Goal: Obtain resource: Download file/media

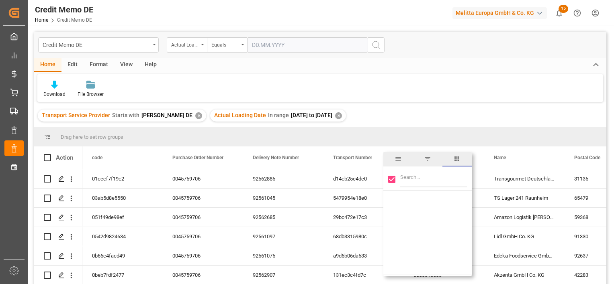
scroll to position [399, 0]
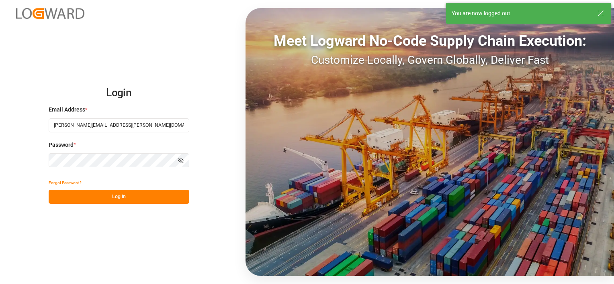
click at [123, 198] on button "Log In" at bounding box center [119, 197] width 141 height 14
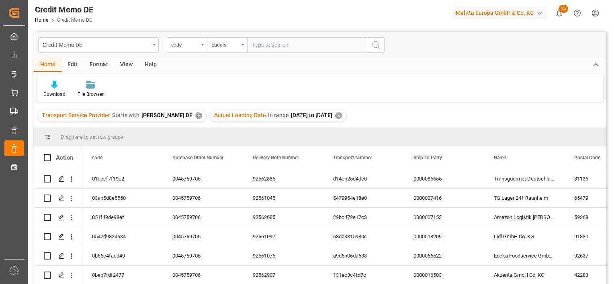
click at [195, 116] on div "✕" at bounding box center [198, 116] width 7 height 7
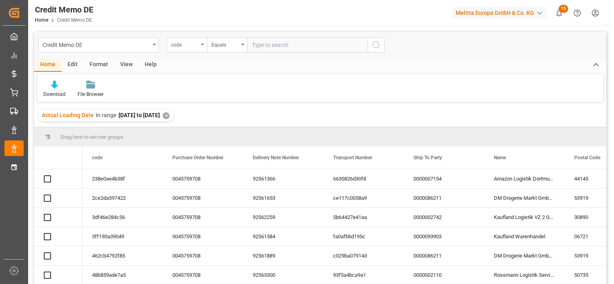
click at [192, 41] on div "code" at bounding box center [184, 43] width 27 height 9
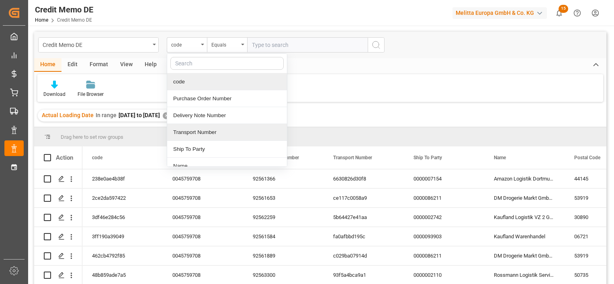
click at [201, 62] on input "text" at bounding box center [226, 63] width 113 height 13
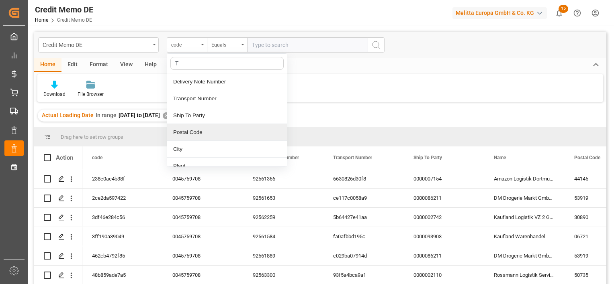
type input "Tr"
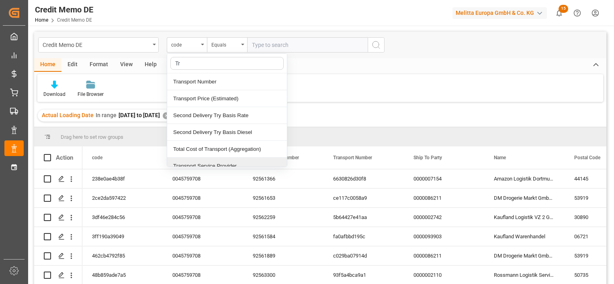
click at [227, 164] on div "Transport Service Provider" at bounding box center [227, 166] width 120 height 17
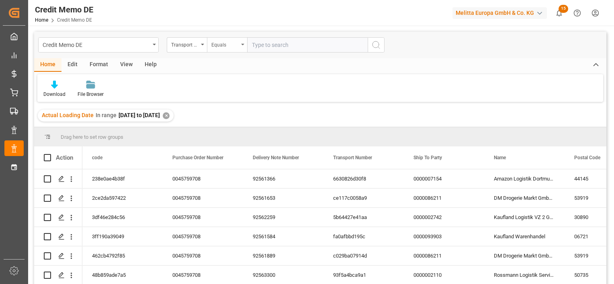
click at [221, 43] on div "Equals" at bounding box center [224, 43] width 27 height 9
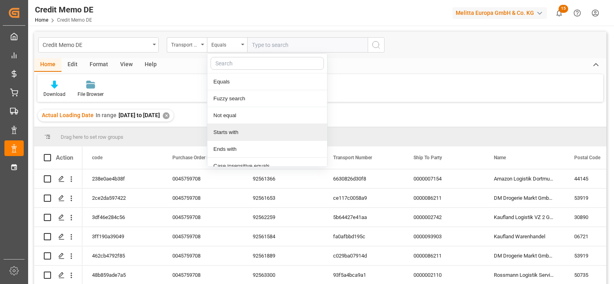
click at [231, 135] on div "Starts with" at bounding box center [267, 132] width 120 height 17
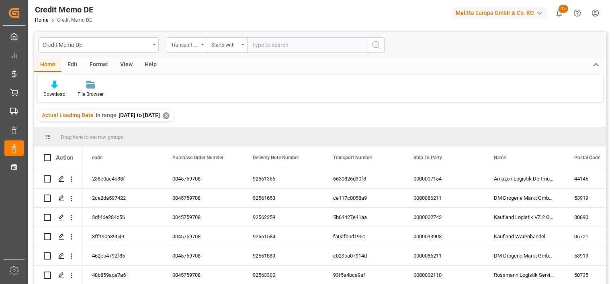
click at [272, 45] on input "text" at bounding box center [307, 44] width 121 height 15
type input "Dachser DE"
click at [378, 46] on icon "search button" at bounding box center [376, 45] width 10 height 10
click at [59, 86] on div at bounding box center [54, 84] width 22 height 8
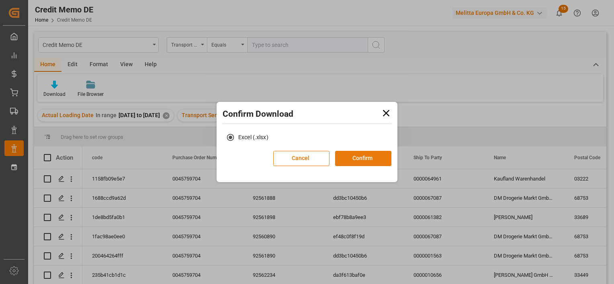
click at [373, 156] on button "Confirm" at bounding box center [363, 158] width 56 height 15
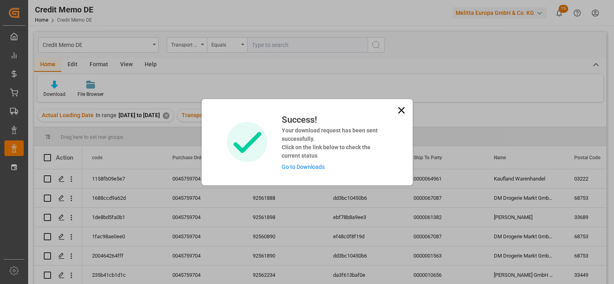
click at [301, 166] on link "Go to Downloads" at bounding box center [303, 167] width 43 height 6
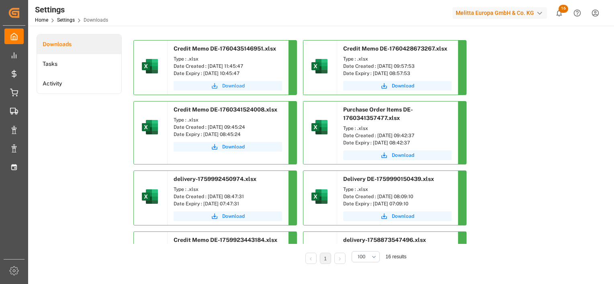
click at [228, 87] on span "Download" at bounding box center [233, 85] width 23 height 7
